Goal: Information Seeking & Learning: Check status

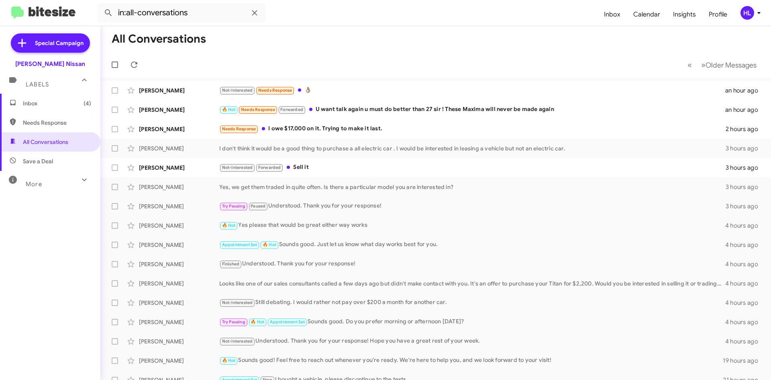
click at [56, 17] on img at bounding box center [43, 12] width 64 height 13
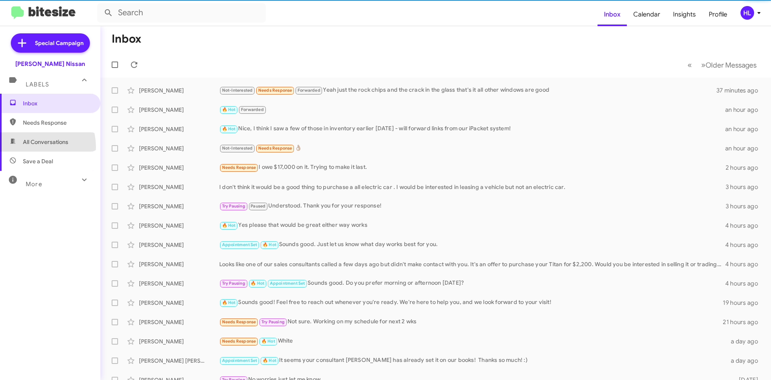
click at [30, 147] on span "All Conversations" at bounding box center [50, 141] width 100 height 19
type input "in:all-conversations"
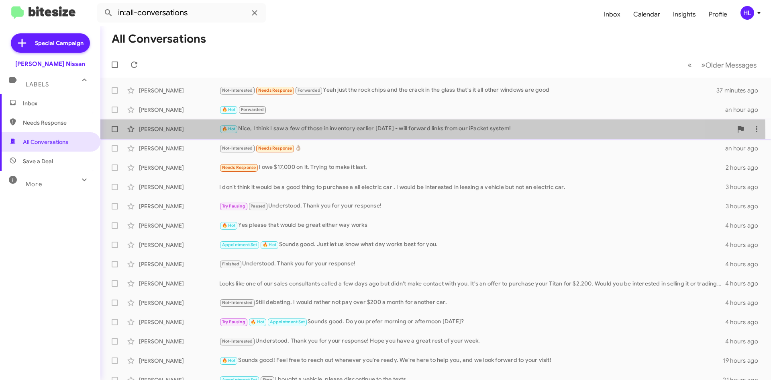
click at [174, 135] on div "[PERSON_NAME] 🔥 Hot Nice, I think I saw a few of those in inventory earlier [DA…" at bounding box center [436, 129] width 658 height 16
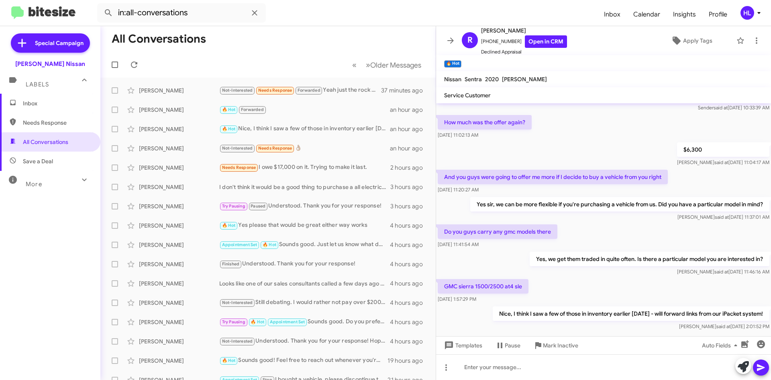
scroll to position [39, 0]
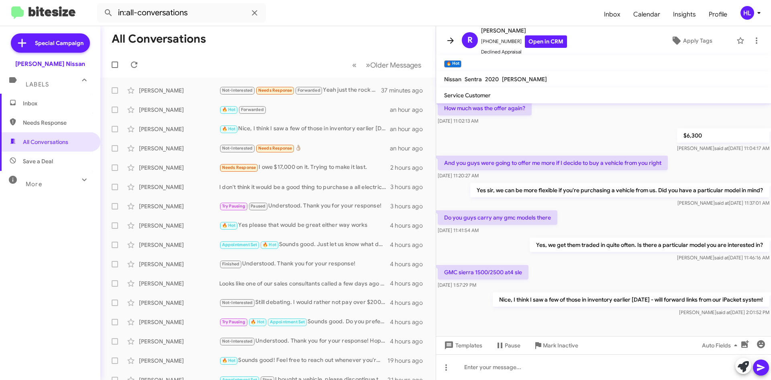
click at [451, 41] on icon at bounding box center [451, 41] width 10 height 10
